Goal: Task Accomplishment & Management: Use online tool/utility

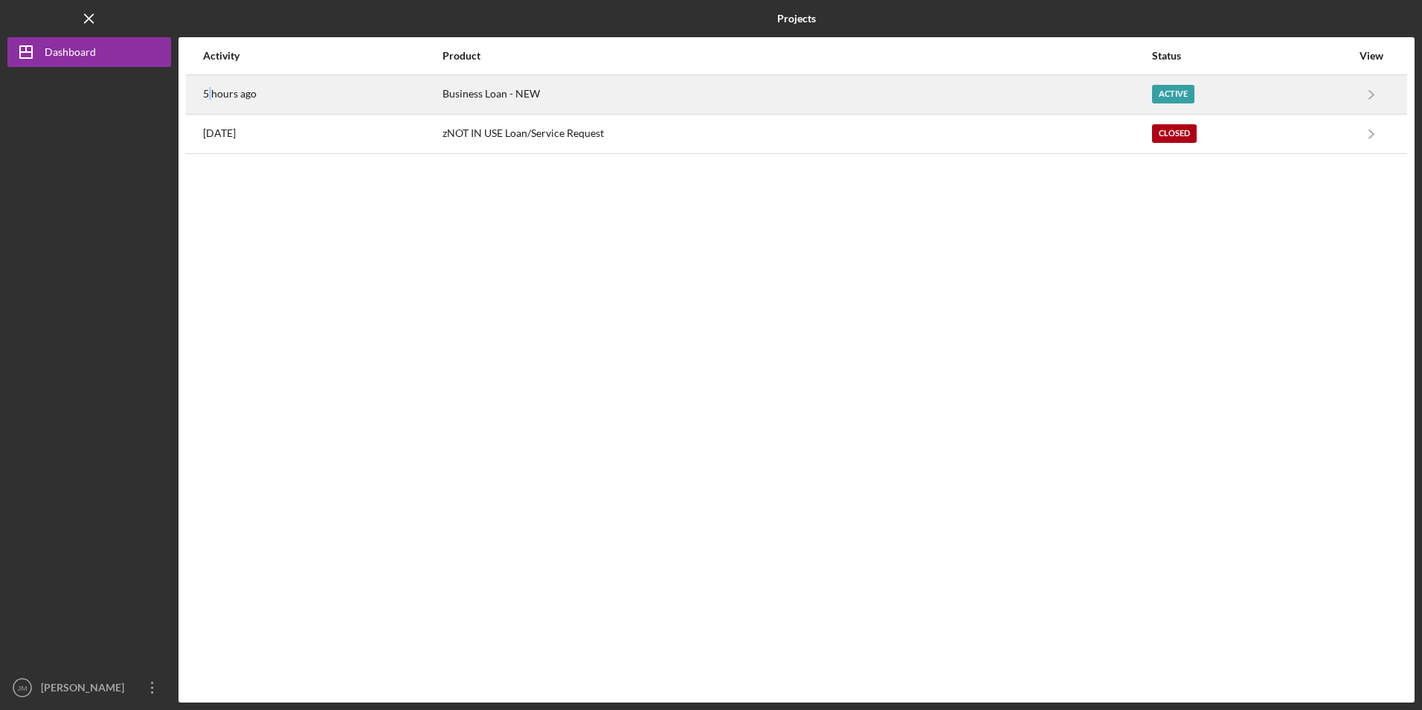
click at [211, 94] on time "5 hours ago" at bounding box center [230, 94] width 54 height 12
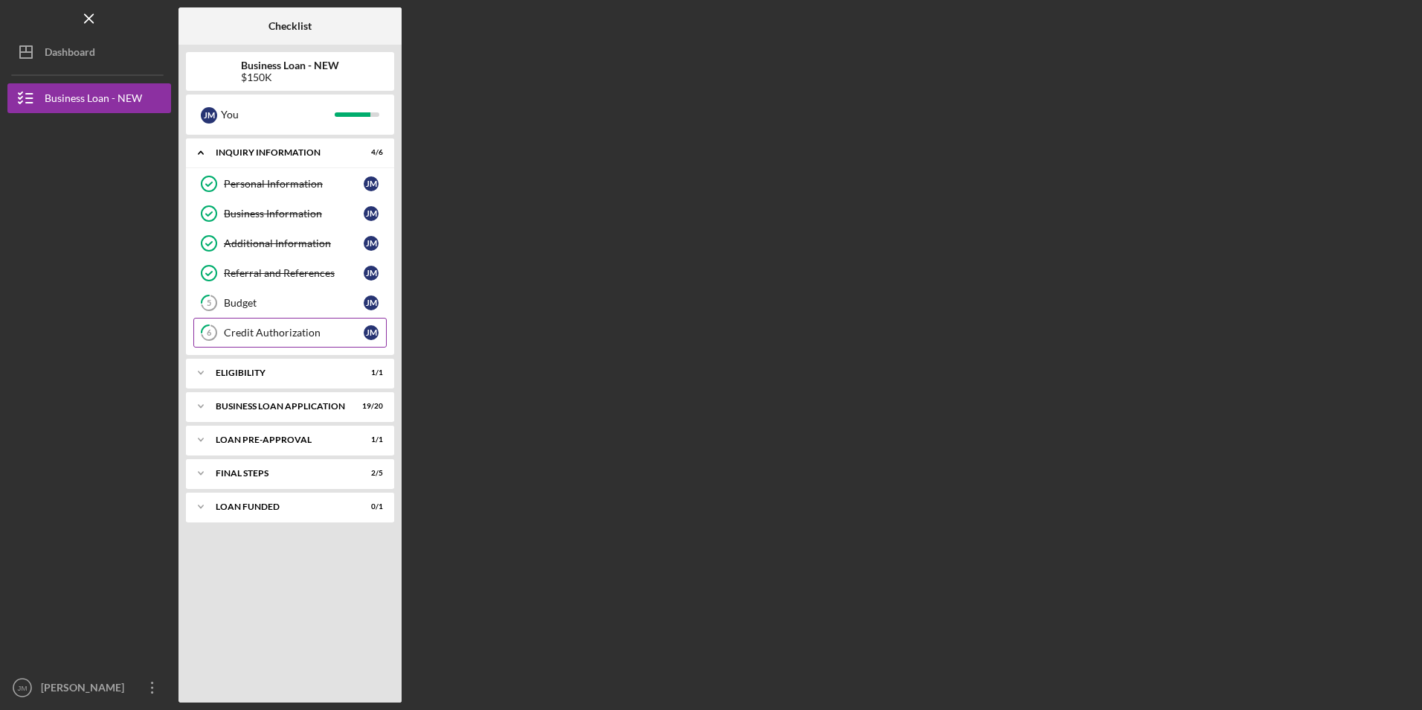
click at [286, 329] on div "Credit Authorization" at bounding box center [294, 333] width 140 height 12
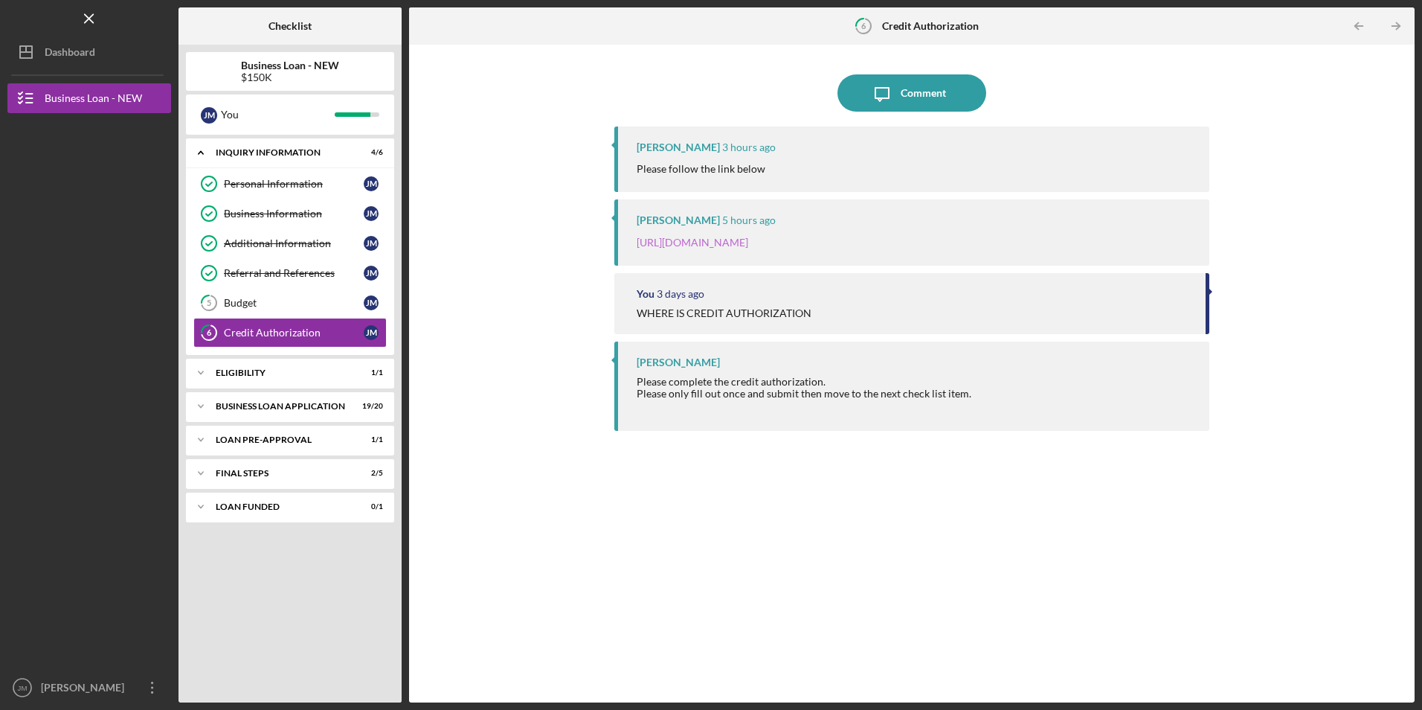
click at [737, 238] on link "[URL][DOMAIN_NAME]" at bounding box center [693, 242] width 112 height 13
click at [739, 245] on link "[URL][DOMAIN_NAME]" at bounding box center [693, 242] width 112 height 13
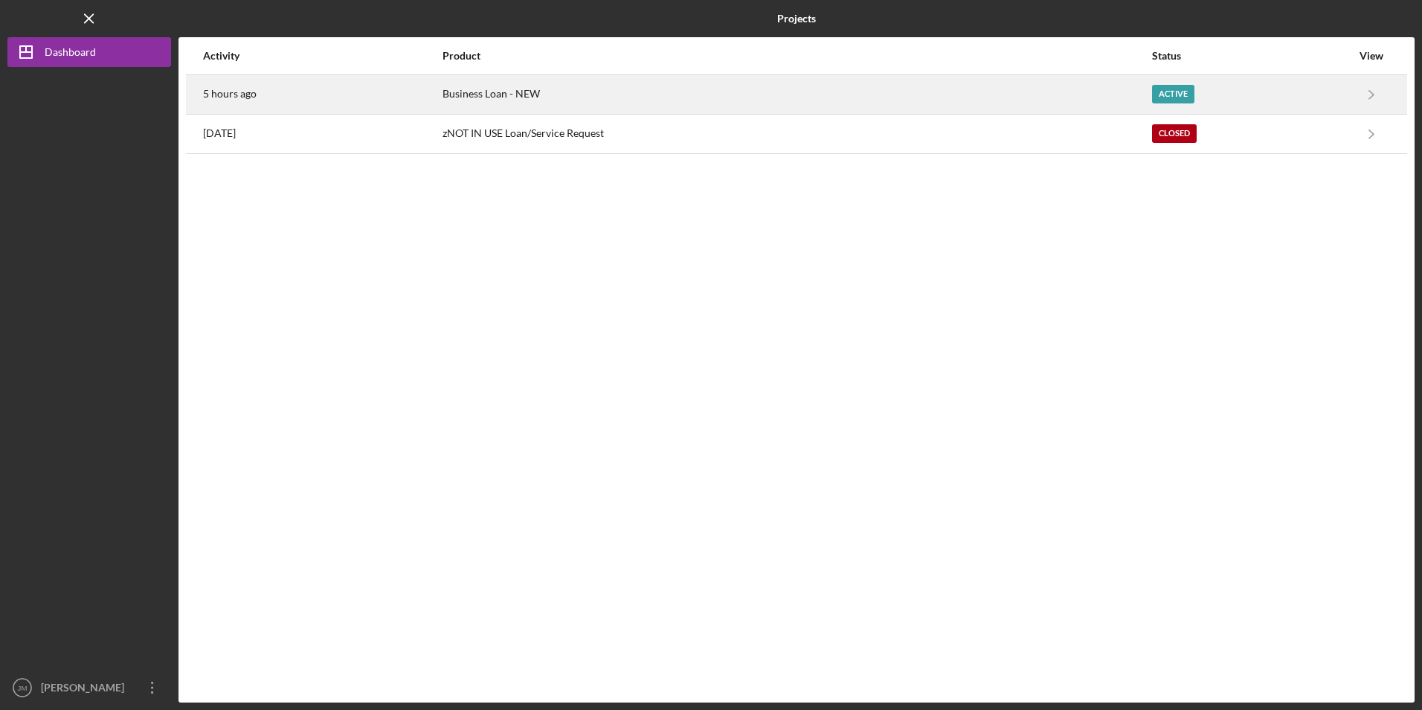
click at [238, 102] on div "5 hours ago" at bounding box center [322, 94] width 238 height 37
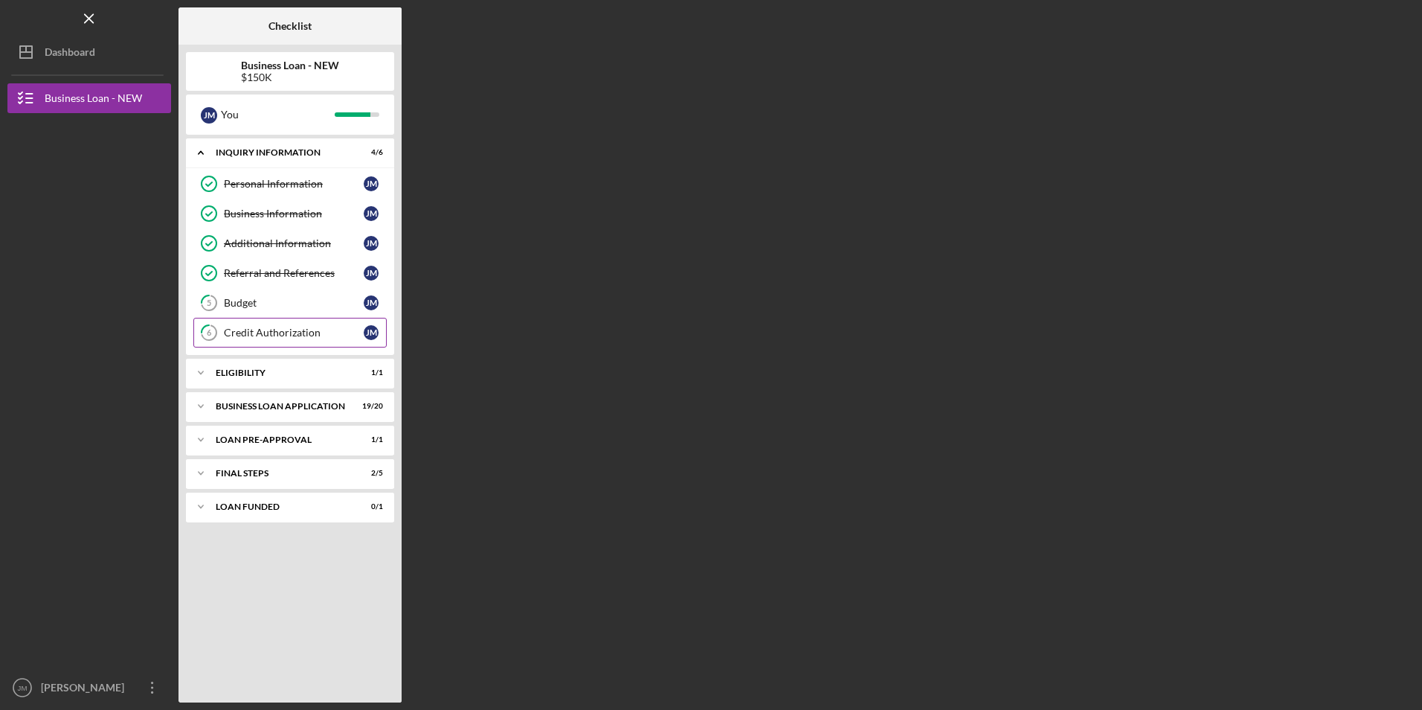
click at [280, 336] on div "Credit Authorization" at bounding box center [294, 333] width 140 height 12
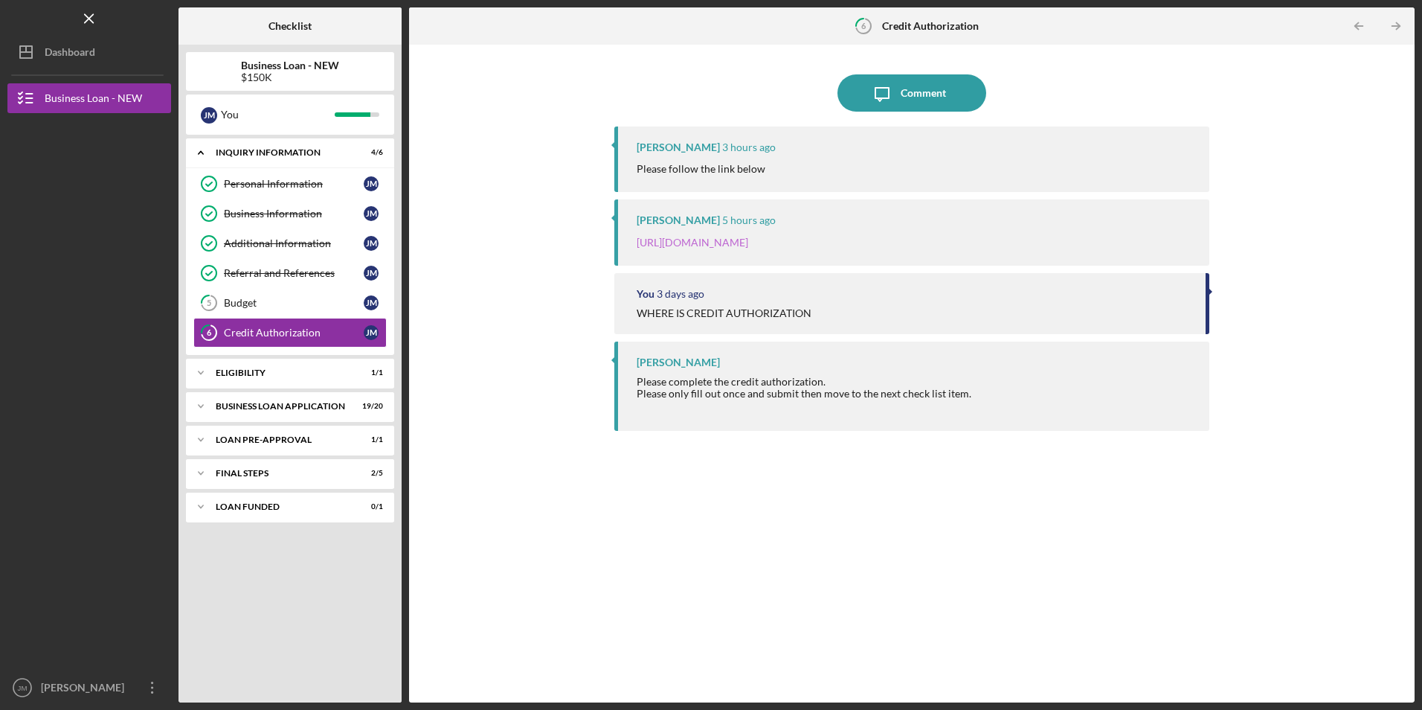
click at [748, 240] on link "[URL][DOMAIN_NAME]" at bounding box center [693, 242] width 112 height 13
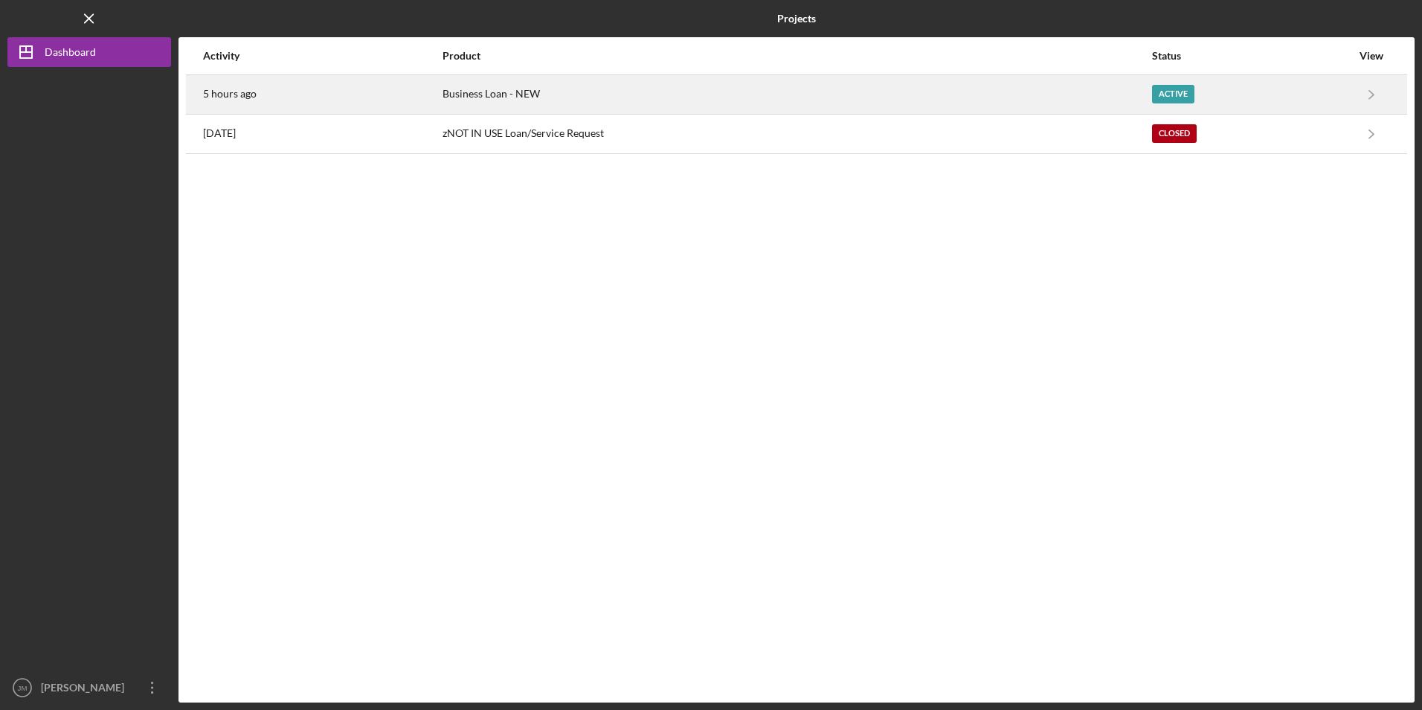
click at [244, 90] on time "5 hours ago" at bounding box center [230, 94] width 54 height 12
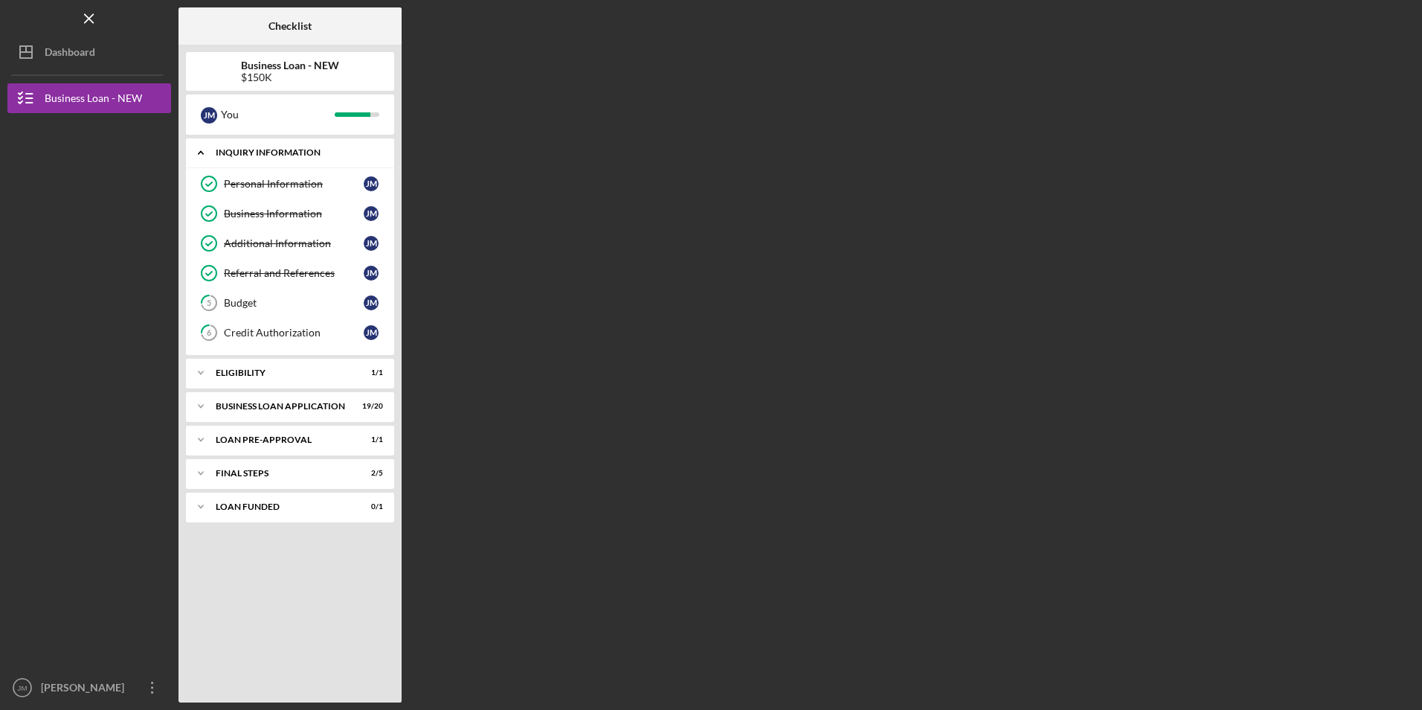
click at [328, 163] on div "Icon/Expander INQUIRY INFORMATION 4 / 6" at bounding box center [290, 153] width 208 height 31
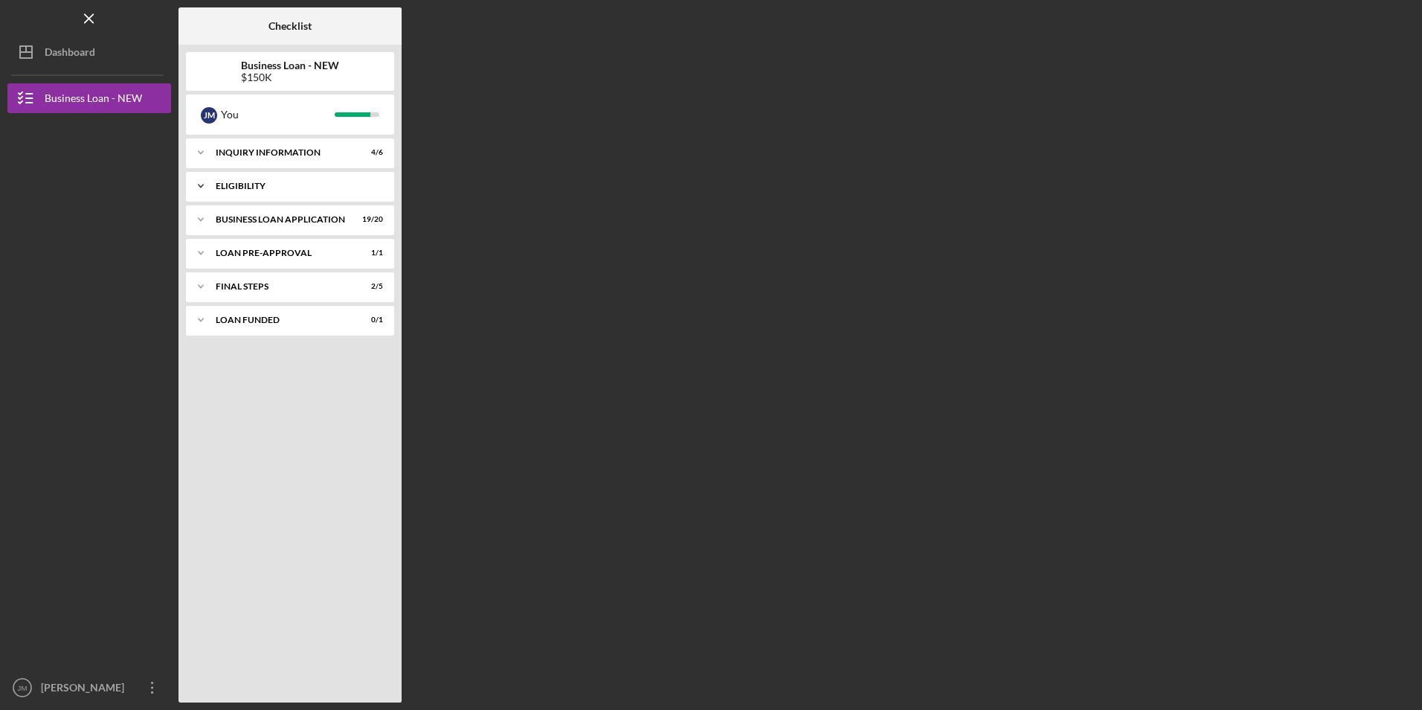
click at [248, 187] on div "ELIGIBILITY" at bounding box center [296, 186] width 160 height 9
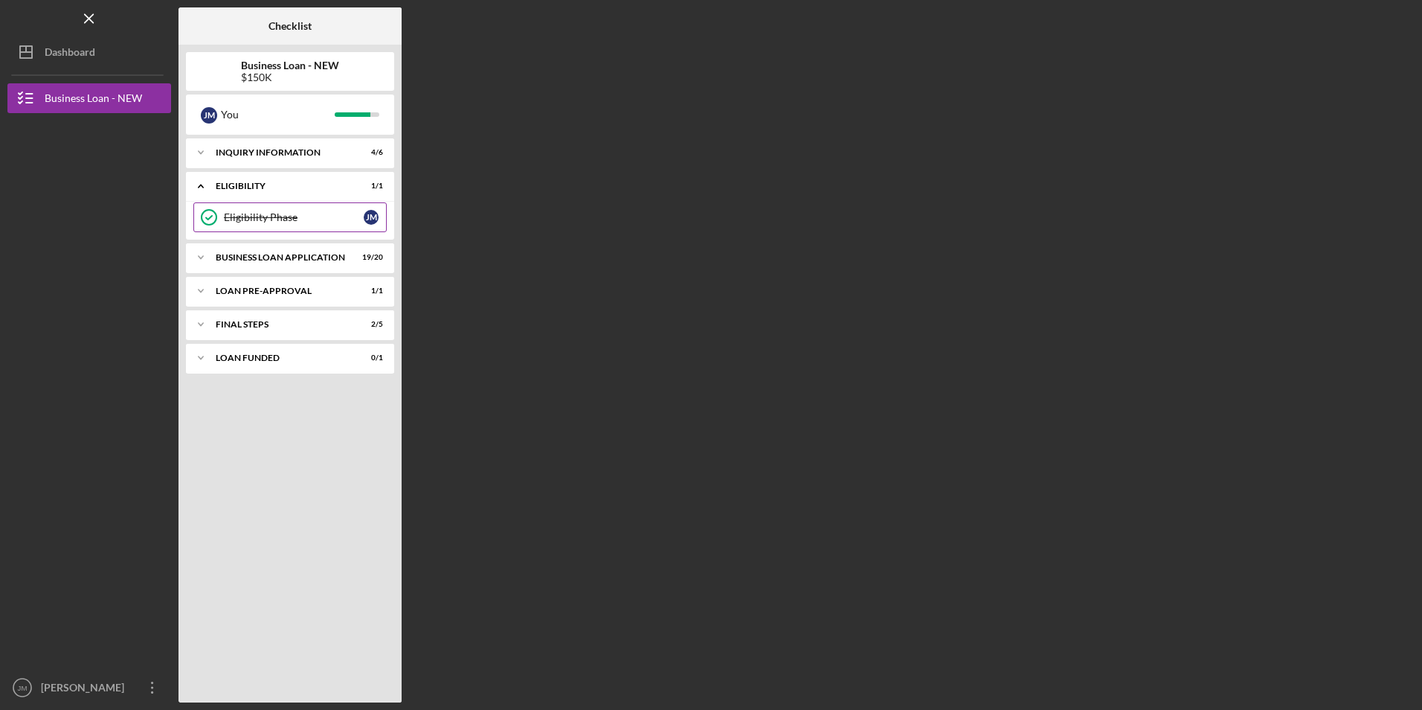
click at [240, 219] on div "Eligibility Phase" at bounding box center [294, 217] width 140 height 12
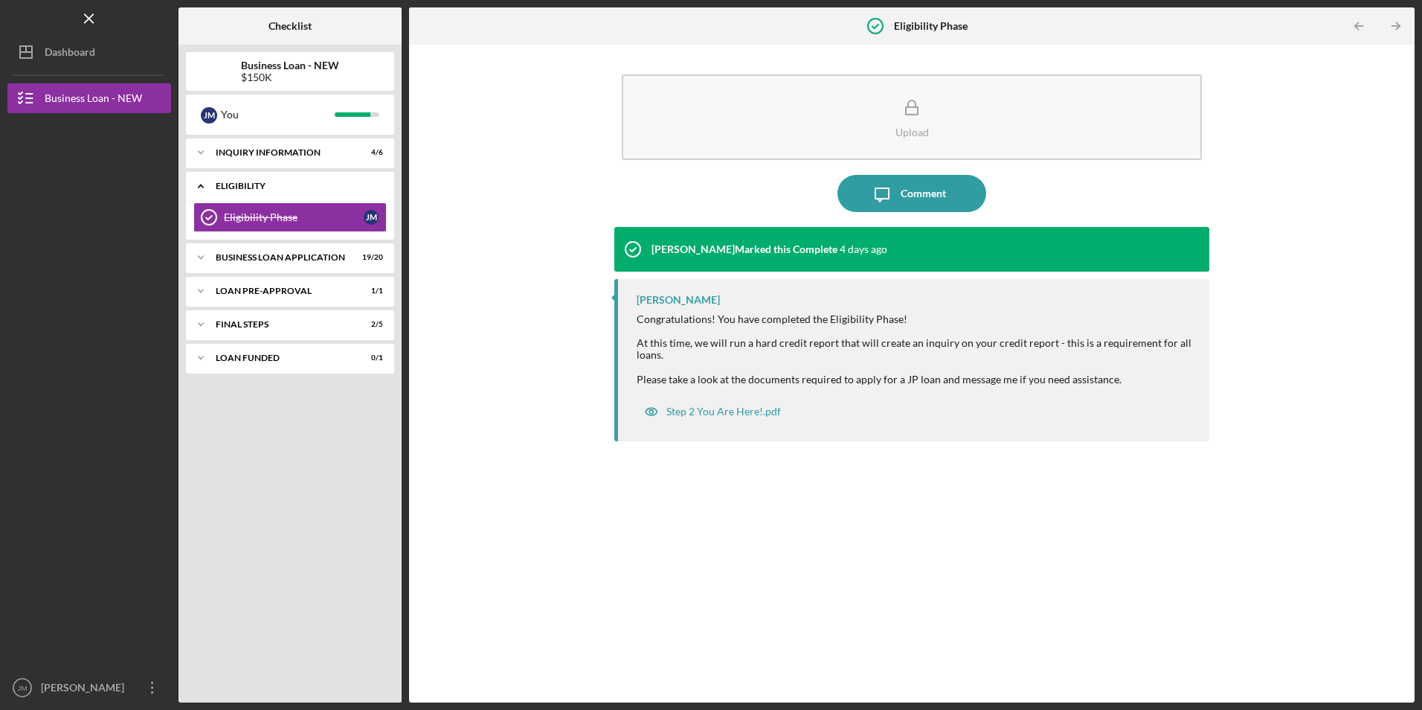
click at [281, 185] on div "ELIGIBILITY" at bounding box center [296, 186] width 160 height 9
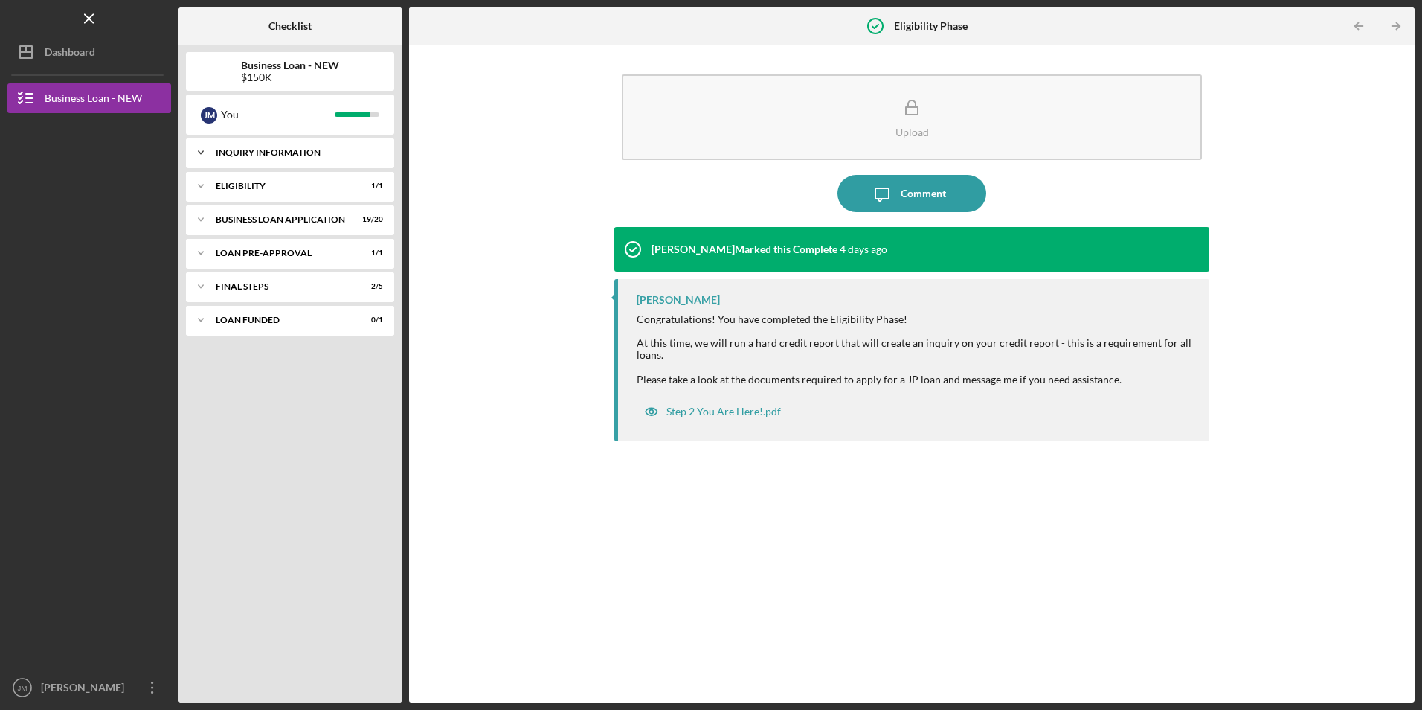
click at [306, 155] on div "INQUIRY INFORMATION" at bounding box center [296, 152] width 160 height 9
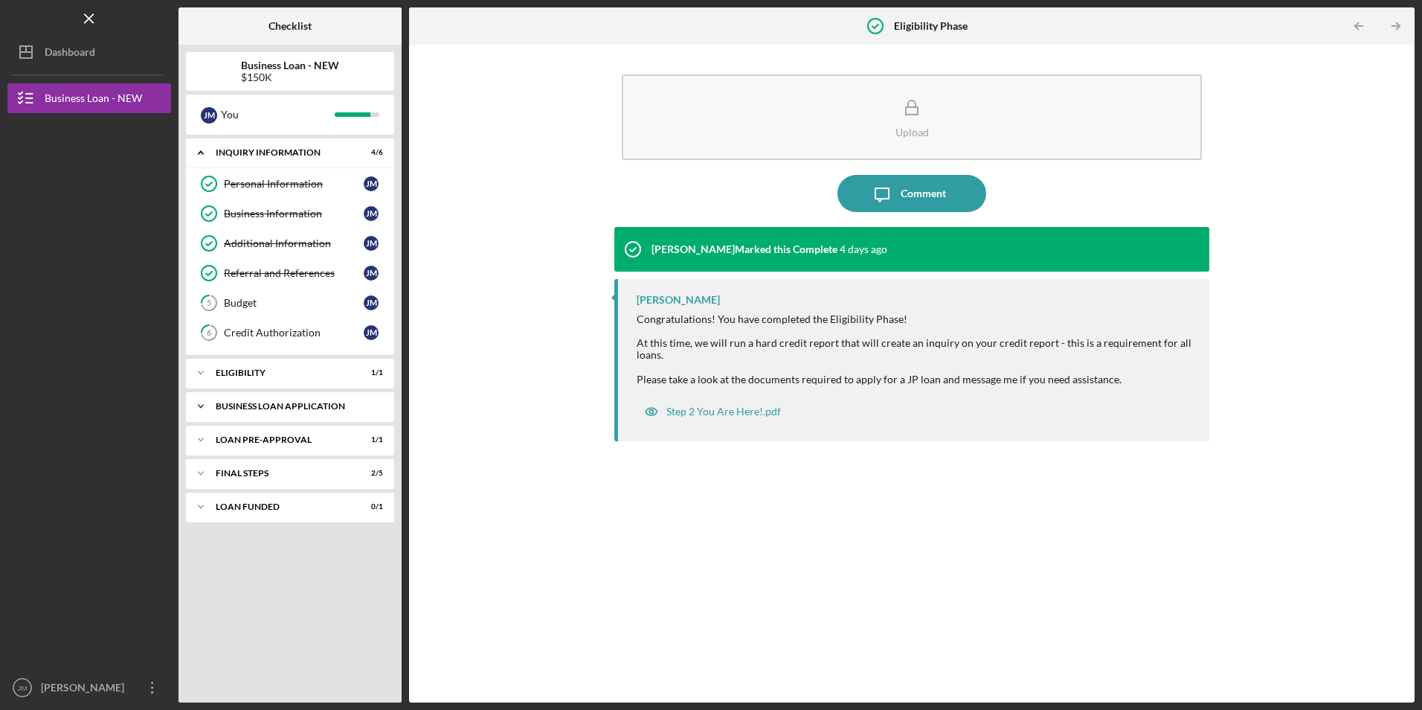
click at [258, 405] on div "BUSINESS LOAN APPLICATION" at bounding box center [296, 406] width 160 height 9
